Goal: Transaction & Acquisition: Download file/media

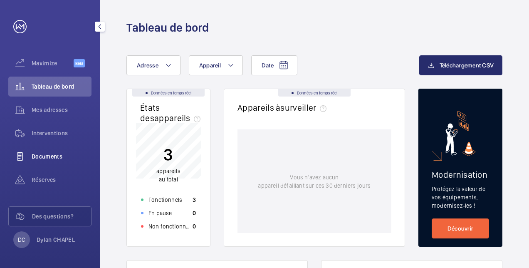
click at [53, 149] on div "Documents" at bounding box center [49, 156] width 83 height 20
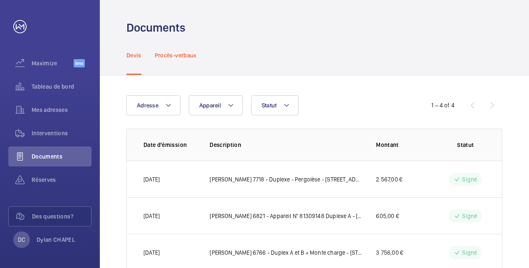
click at [185, 52] on p "Procès-verbaux" at bounding box center [176, 55] width 42 height 8
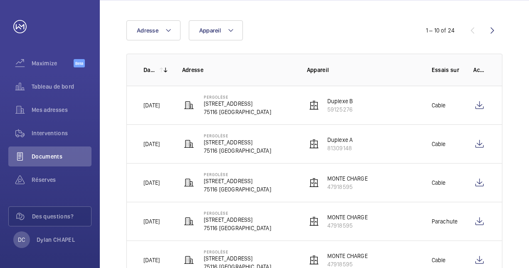
scroll to position [78, 0]
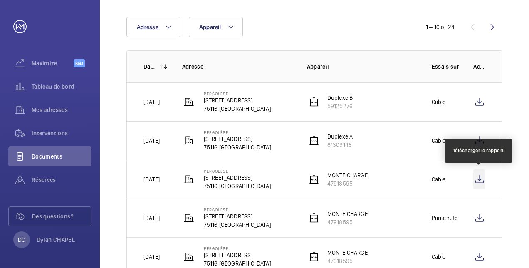
click at [483, 181] on wm-front-icon-button at bounding box center [479, 179] width 12 height 20
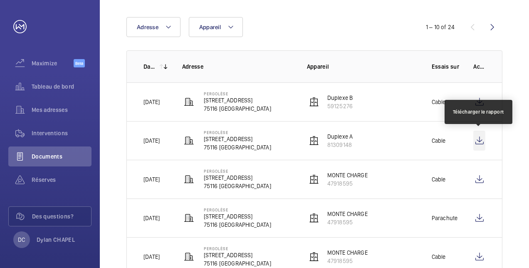
click at [481, 138] on wm-front-icon-button at bounding box center [479, 141] width 12 height 20
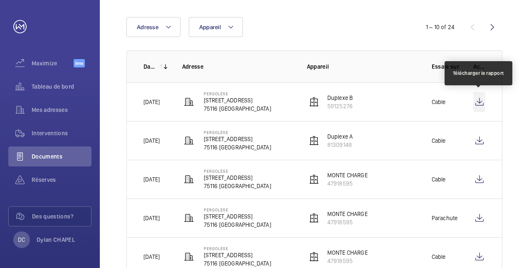
click at [479, 102] on wm-front-icon-button at bounding box center [479, 102] width 12 height 20
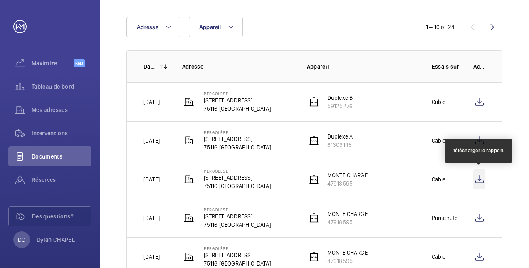
click at [476, 179] on wm-front-icon-button at bounding box center [479, 179] width 12 height 20
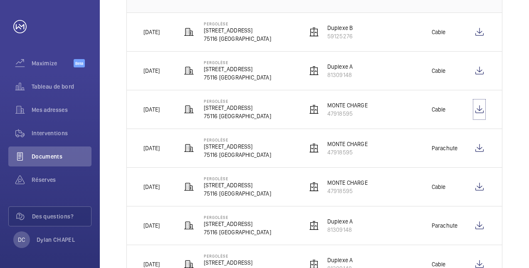
scroll to position [0, 0]
